Goal: Information Seeking & Learning: Learn about a topic

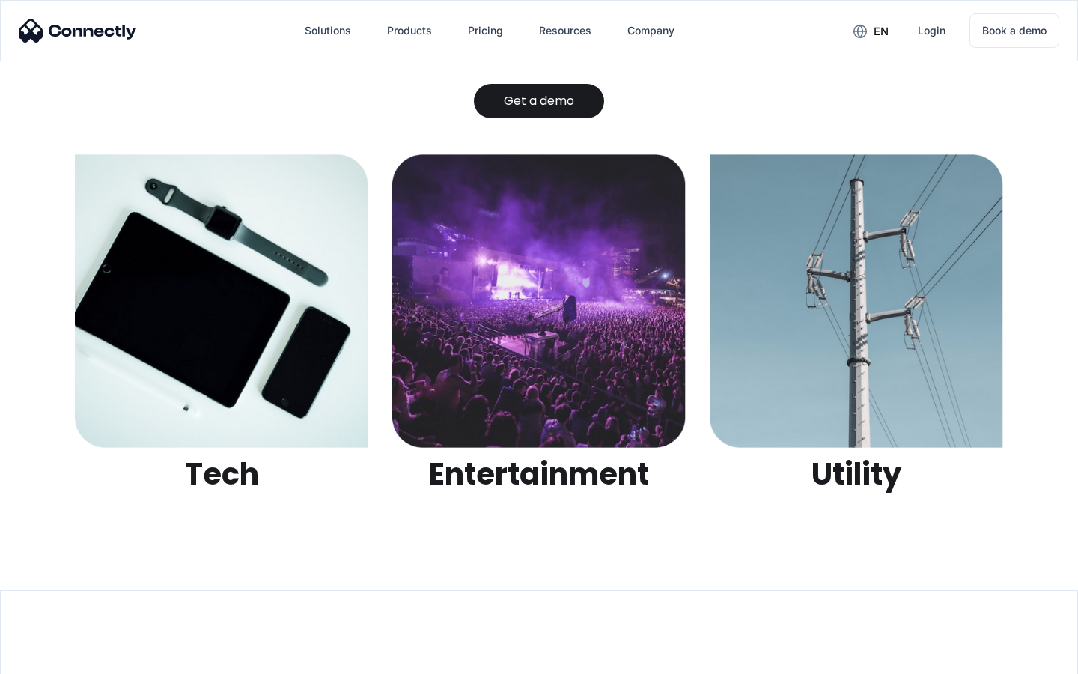
scroll to position [4723, 0]
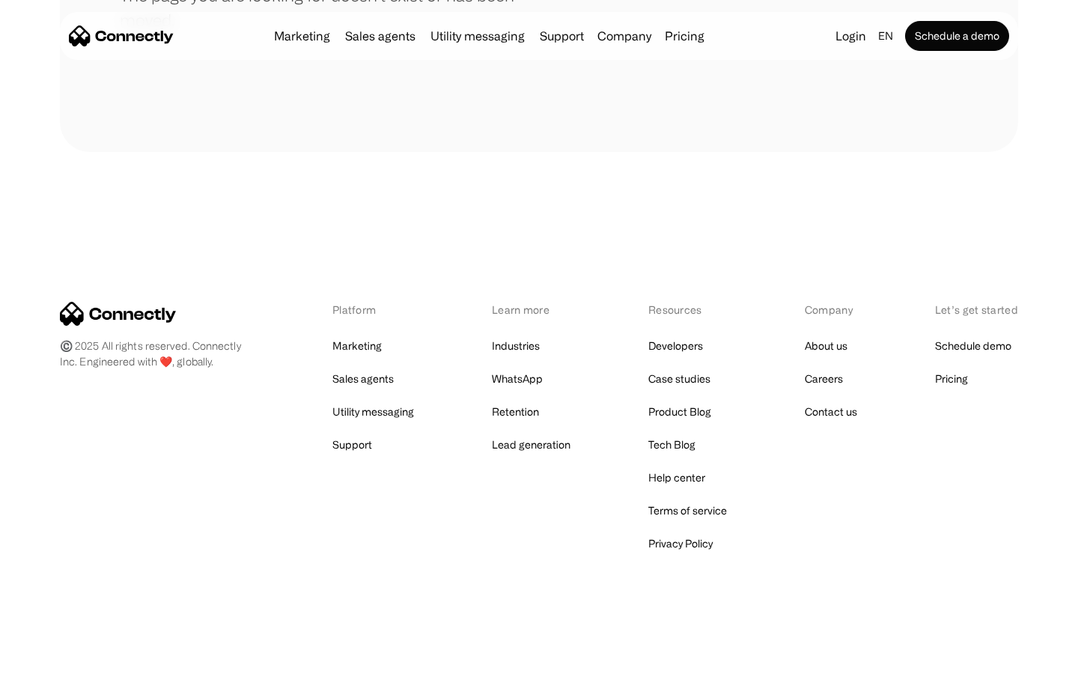
scroll to position [273, 0]
